Goal: Entertainment & Leisure: Consume media (video, audio)

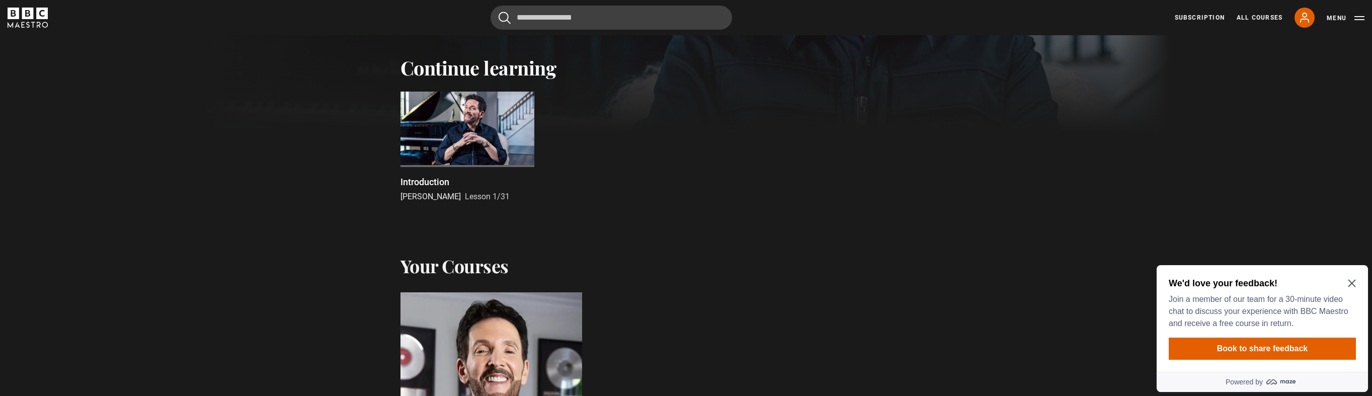
click at [480, 151] on div at bounding box center [467, 129] width 134 height 75
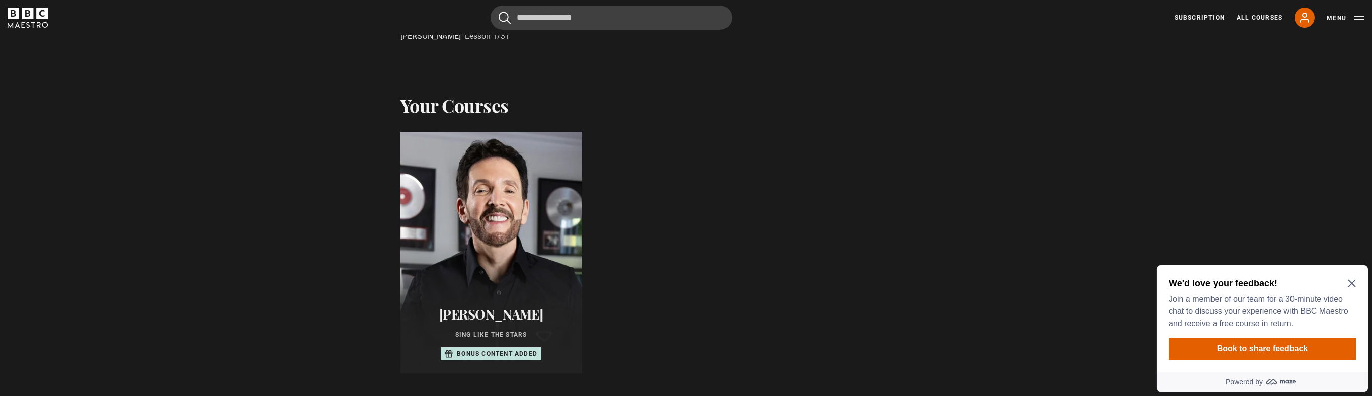
scroll to position [467, 0]
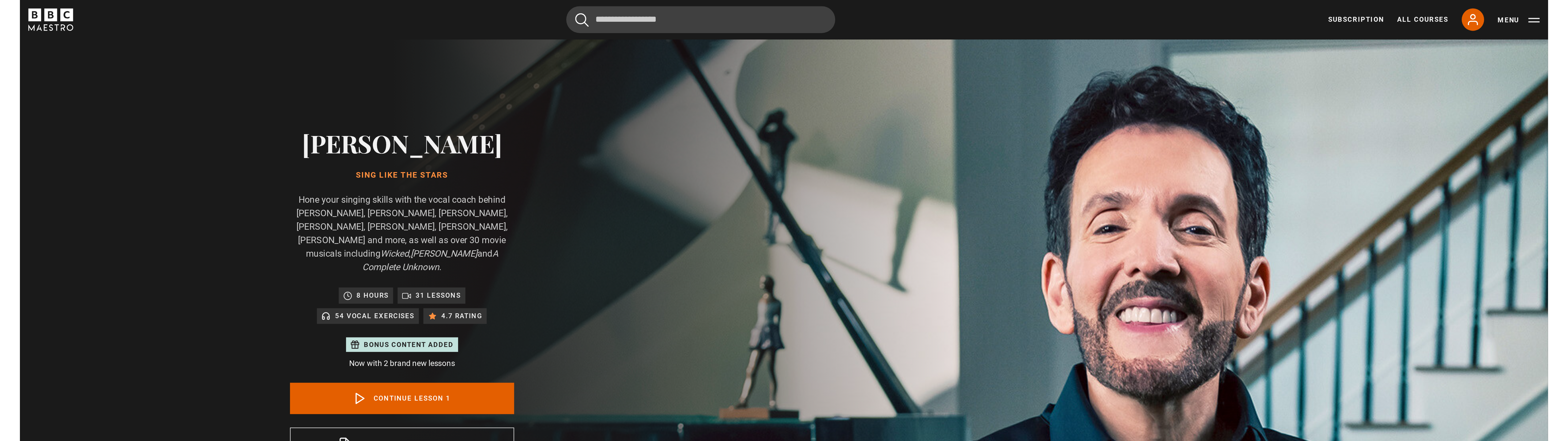
scroll to position [293, 0]
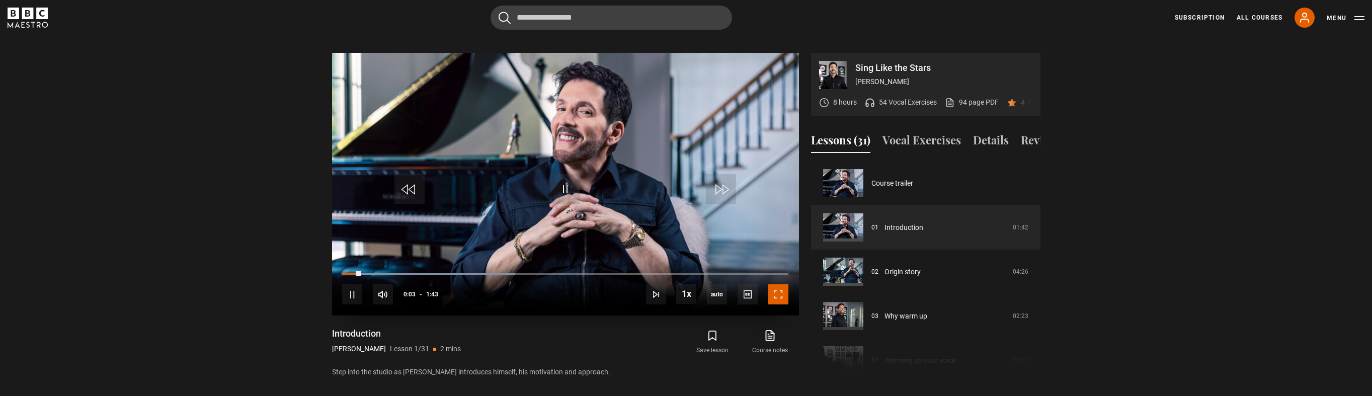
click at [775, 288] on span "Video Player" at bounding box center [778, 294] width 20 height 20
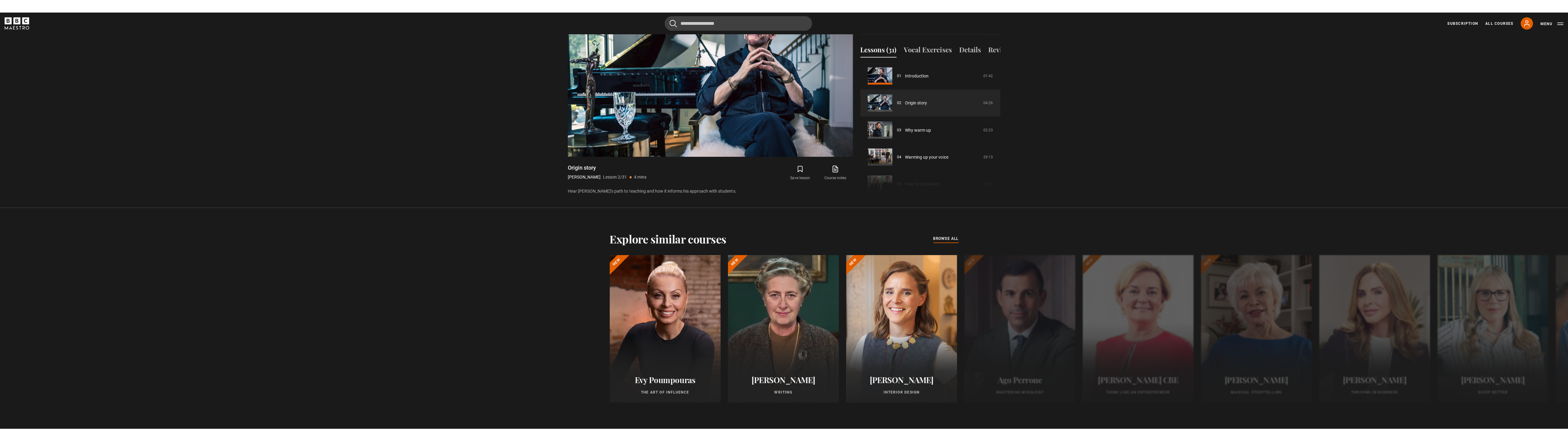
scroll to position [243, 0]
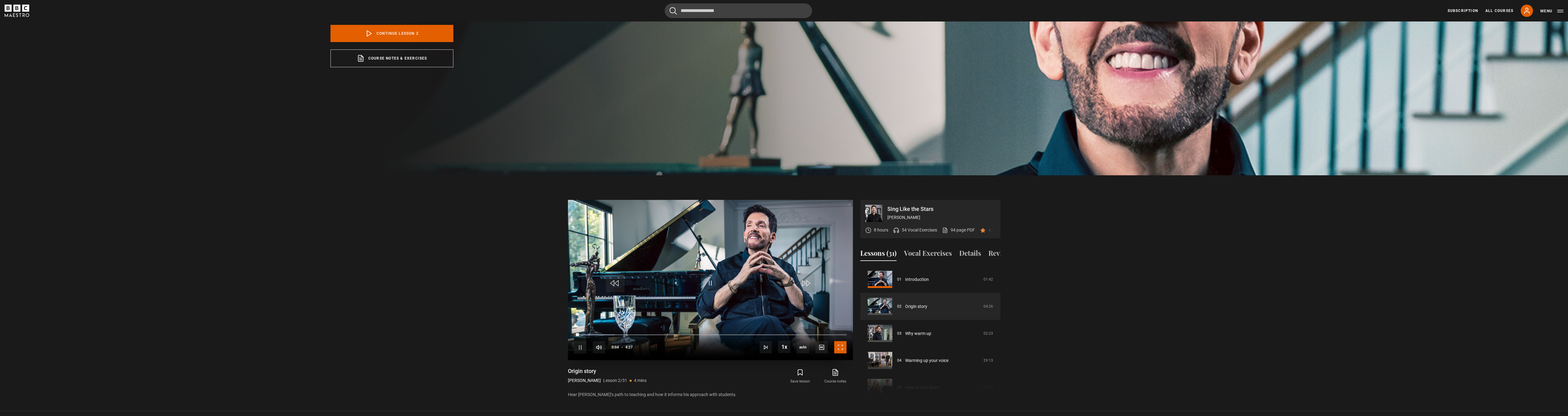
click at [838, 241] on span "Video Player" at bounding box center [840, 347] width 12 height 12
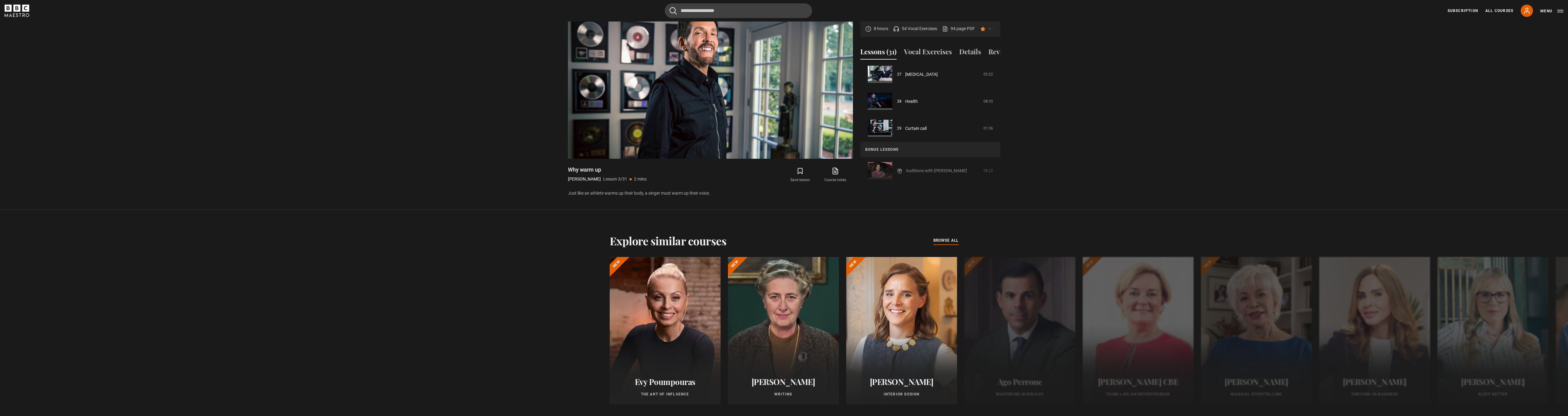
scroll to position [747, 0]
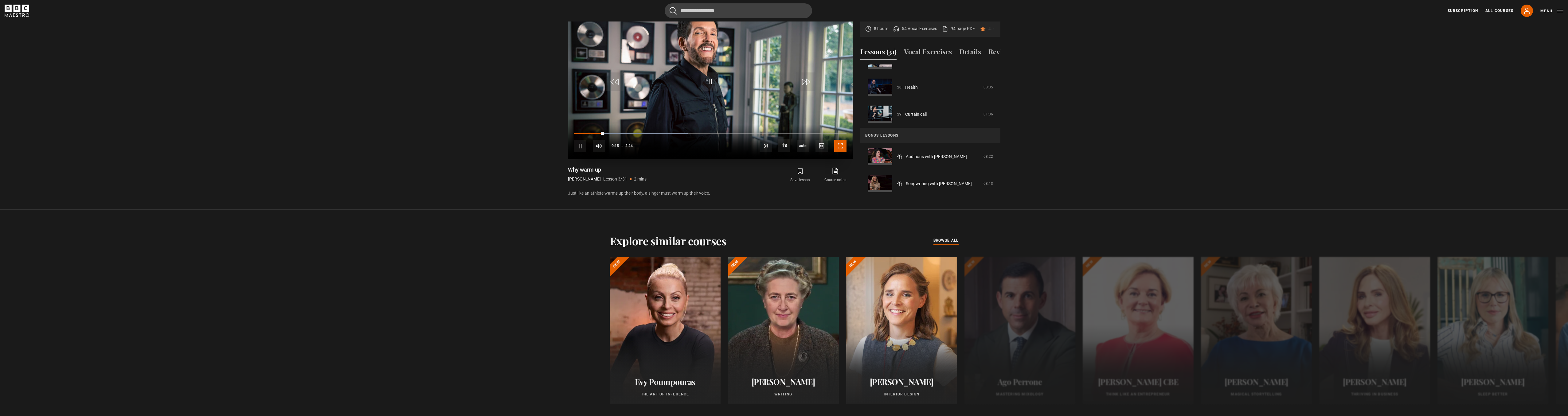
click at [838, 144] on span "Video Player" at bounding box center [840, 146] width 12 height 12
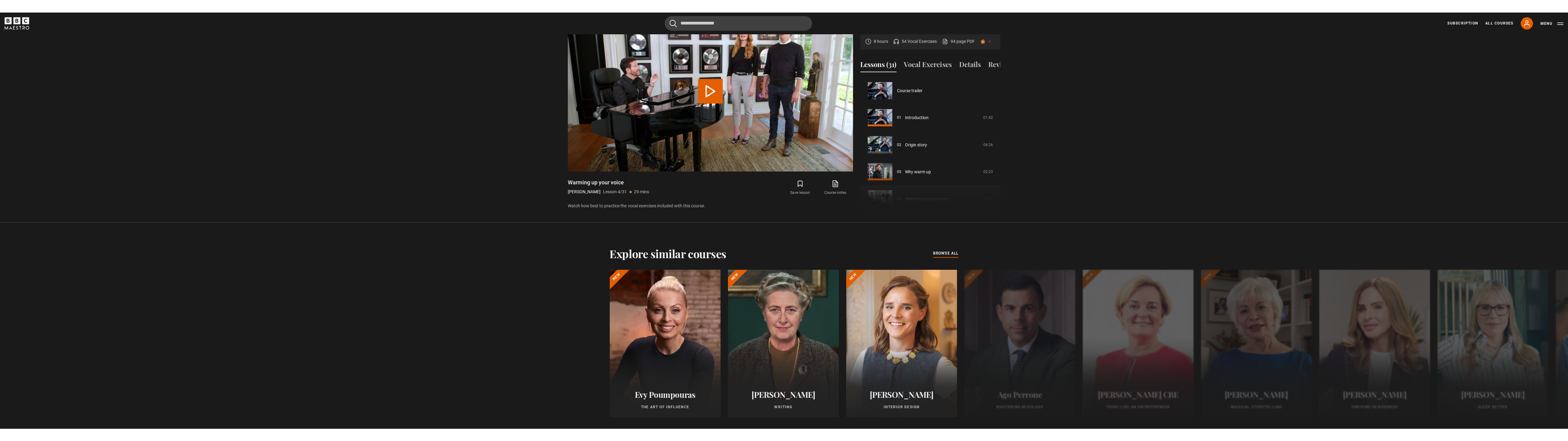
scroll to position [81, 0]
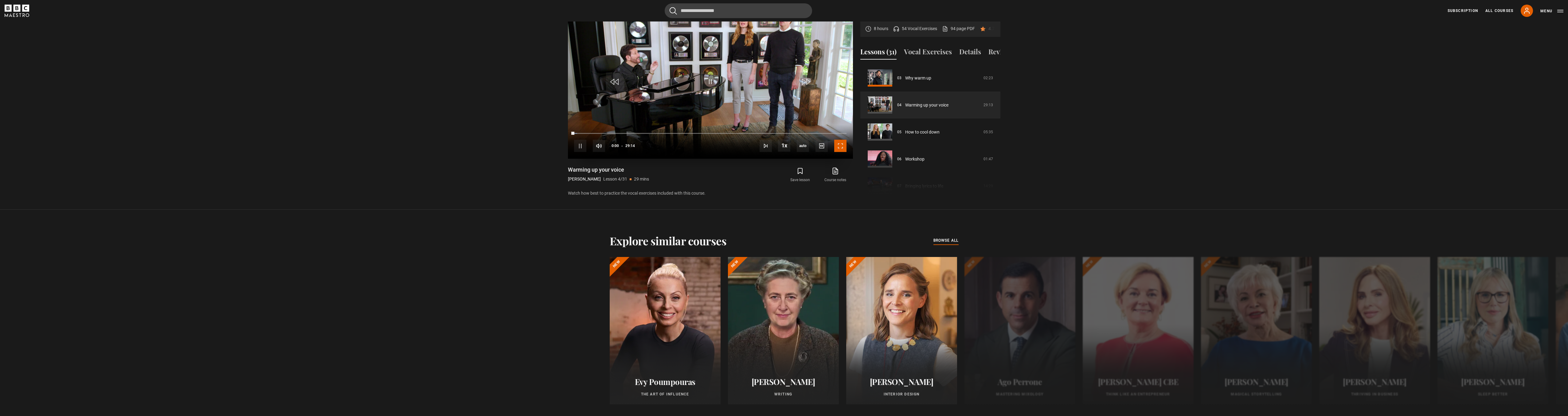
click at [838, 144] on span "Video Player" at bounding box center [840, 146] width 12 height 12
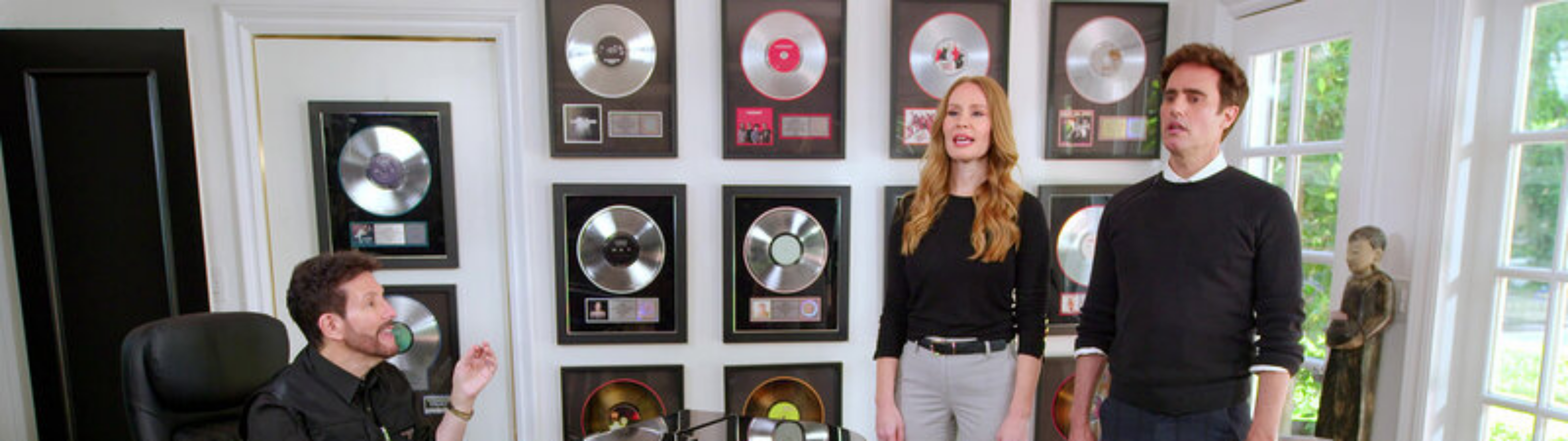
click at [835, 240] on video "Video Player" at bounding box center [784, 220] width 1568 height 441
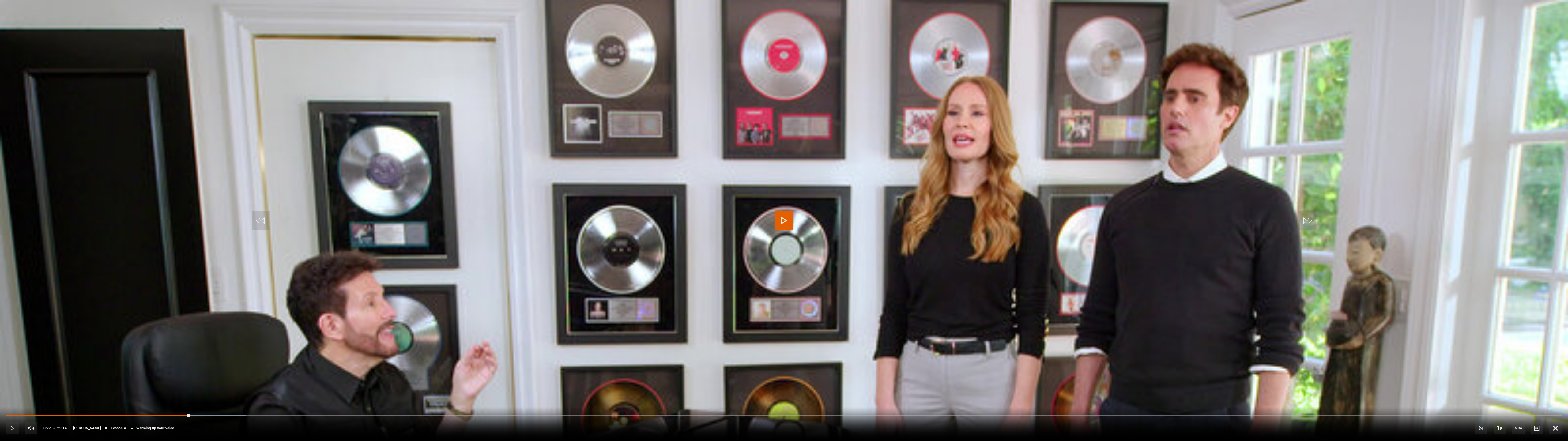
click at [835, 239] on video "Video Player" at bounding box center [784, 220] width 1568 height 441
click at [309, 240] on div "10s Skip Back 10 seconds Pause 10s Skip Forward 10 seconds Loaded : 23.38% 03:3…" at bounding box center [784, 424] width 1568 height 34
click at [306, 240] on div "Loaded : 23.38% 05:37 05:47" at bounding box center [784, 418] width 1555 height 1
click at [569, 195] on video "Video Player" at bounding box center [784, 220] width 1568 height 441
click at [713, 240] on video "Video Player" at bounding box center [784, 220] width 1568 height 441
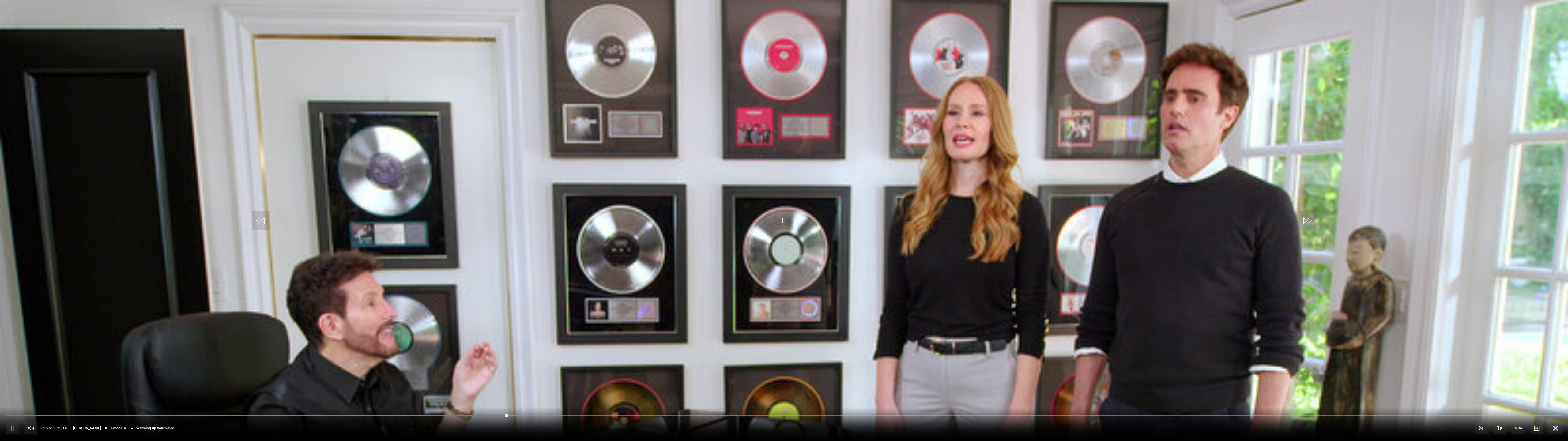
click at [232, 62] on video "Video Player" at bounding box center [784, 220] width 1568 height 441
